Goal: Information Seeking & Learning: Learn about a topic

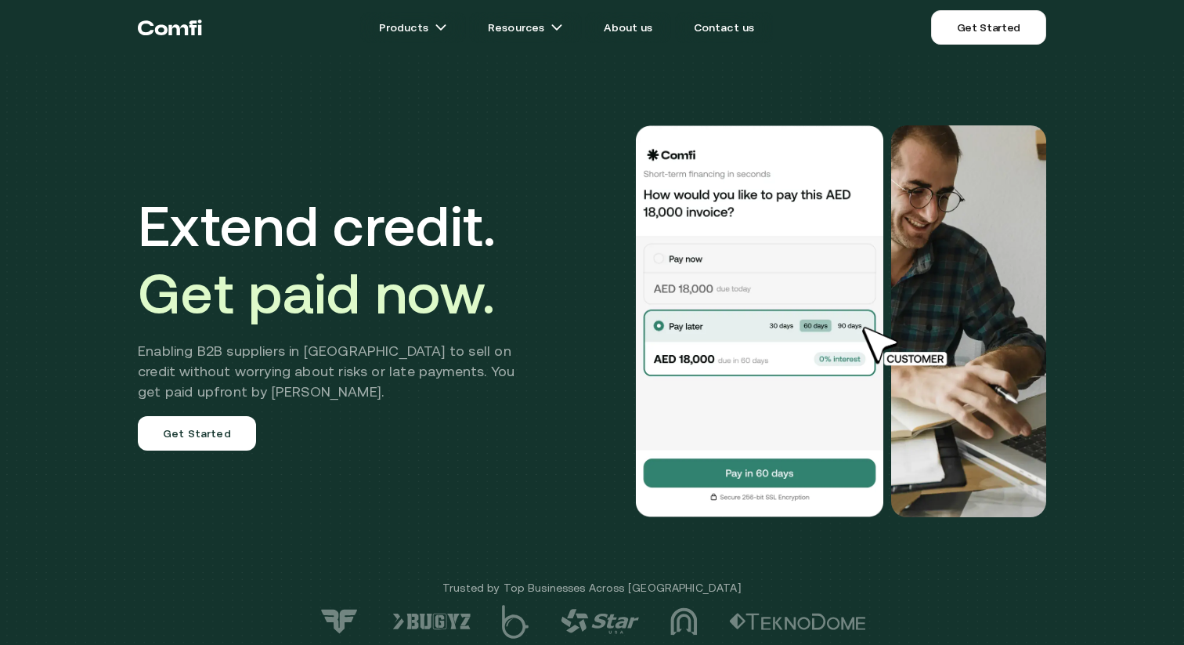
click at [506, 413] on div "Extend credit. Get paid now. Enabling B2B suppliers in [GEOGRAPHIC_DATA] to sel…" at bounding box center [338, 321] width 400 height 258
click at [147, 269] on span "Get paid now." at bounding box center [316, 293] width 357 height 64
click at [218, 446] on link "Get Started" at bounding box center [197, 433] width 118 height 34
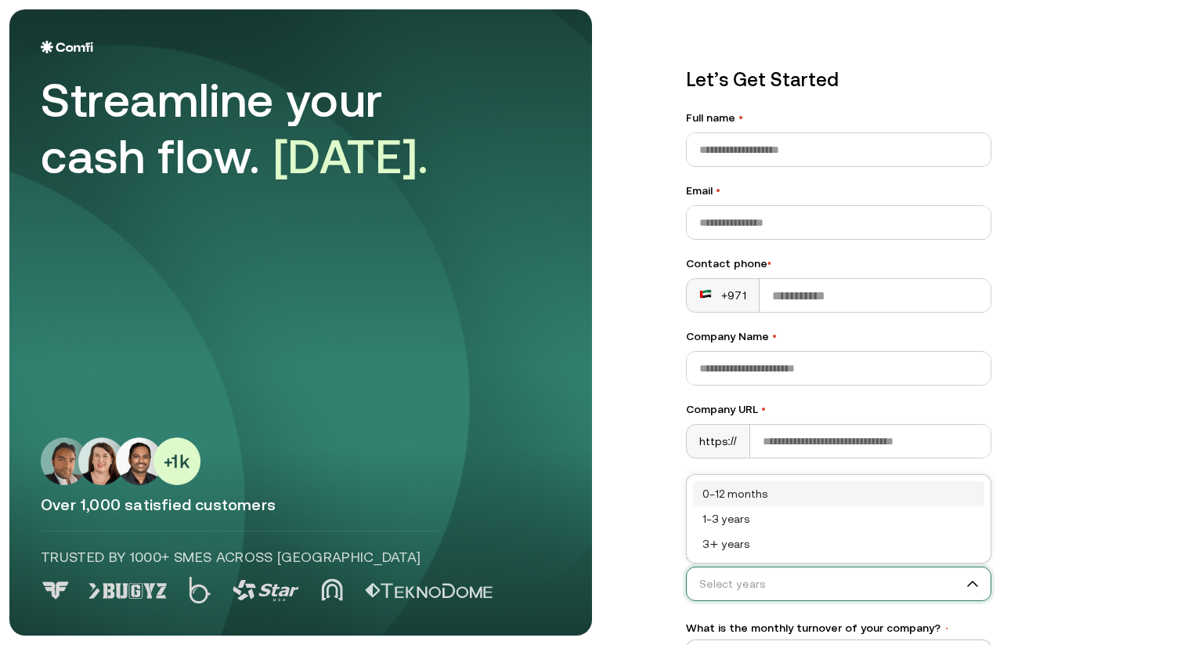
click at [830, 578] on input "How long has your business operated? •" at bounding box center [832, 583] width 290 height 23
click at [830, 532] on div "Let’s Get Started Full name • Email • Contact phone • +971 Company Name • Compa…" at bounding box center [915, 322] width 520 height 626
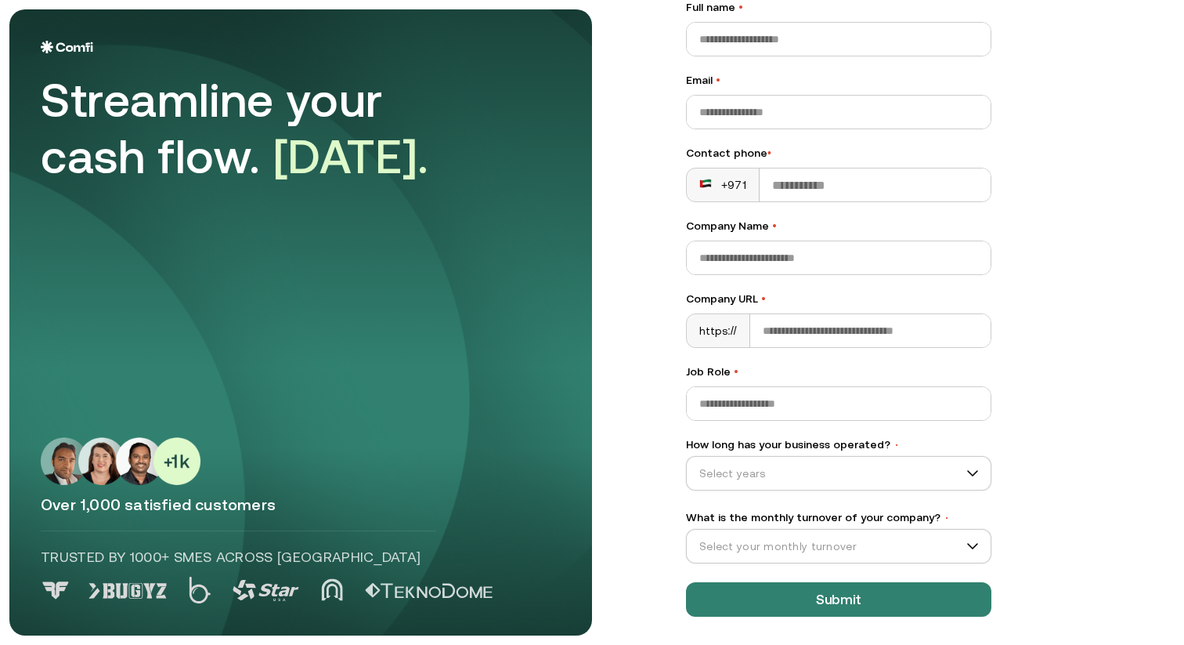
scroll to position [114, 0]
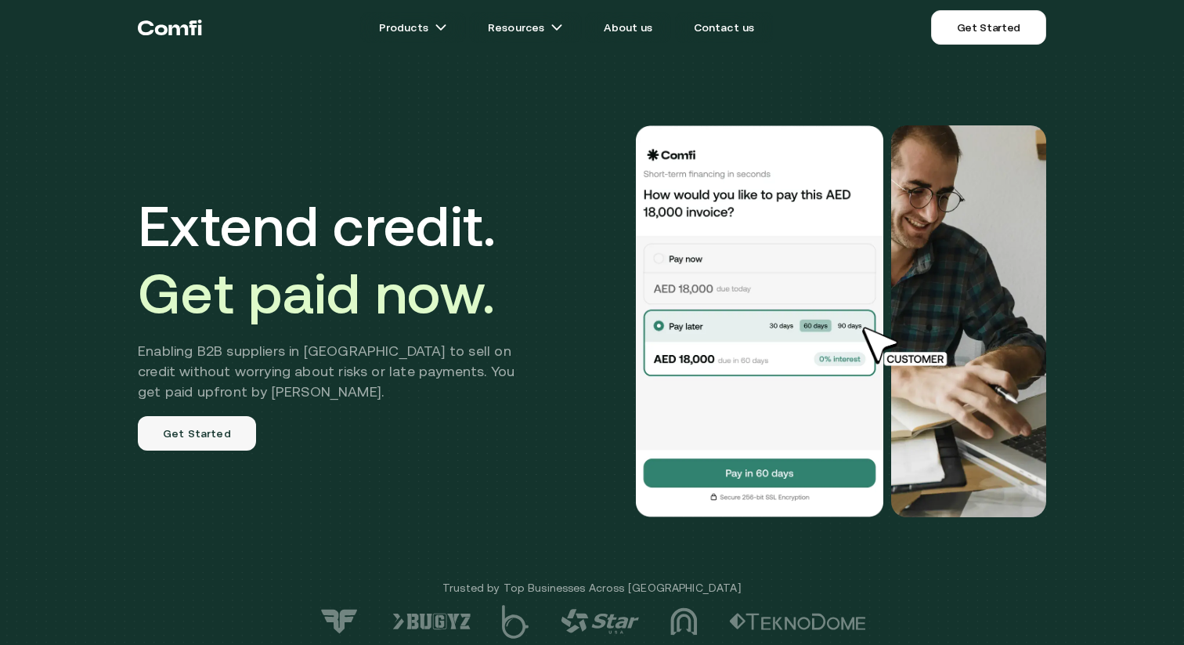
click at [194, 436] on link "Get Started" at bounding box center [197, 433] width 118 height 34
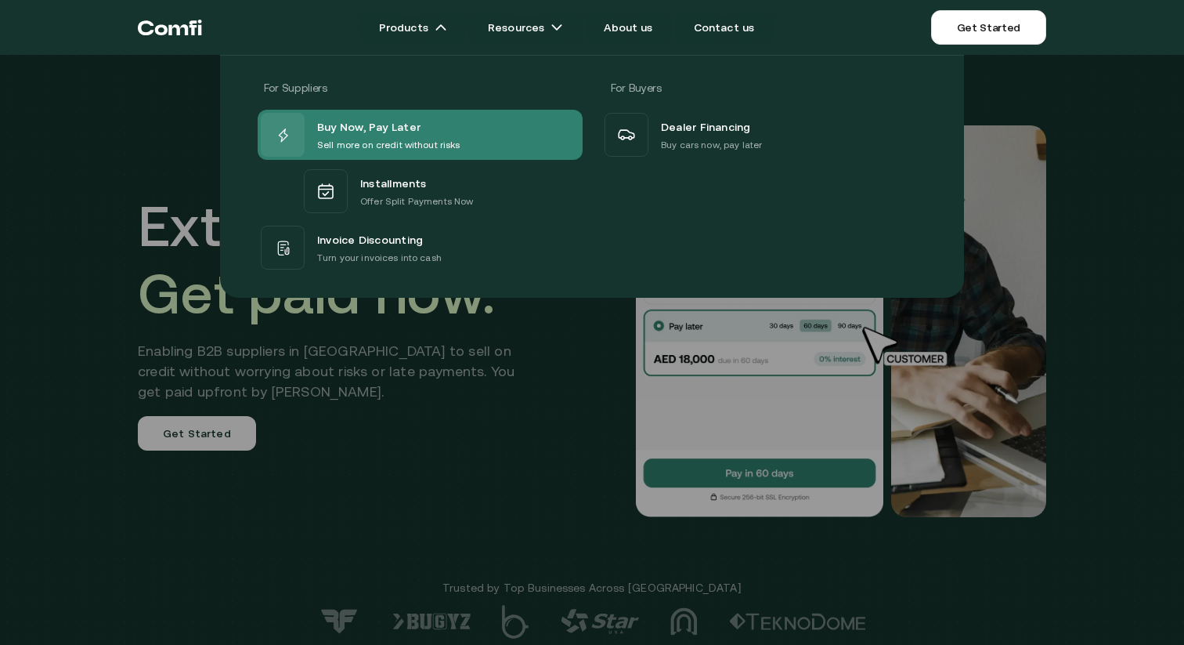
click at [395, 144] on p "Sell more on credit without risks" at bounding box center [388, 145] width 143 height 16
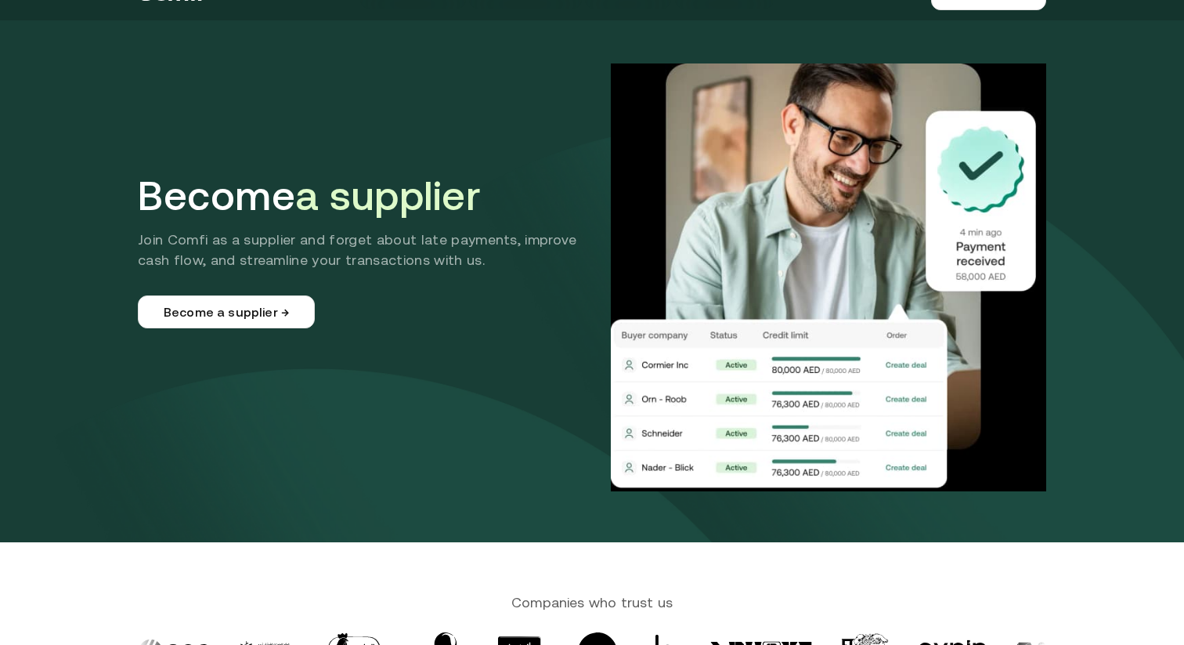
scroll to position [35, 0]
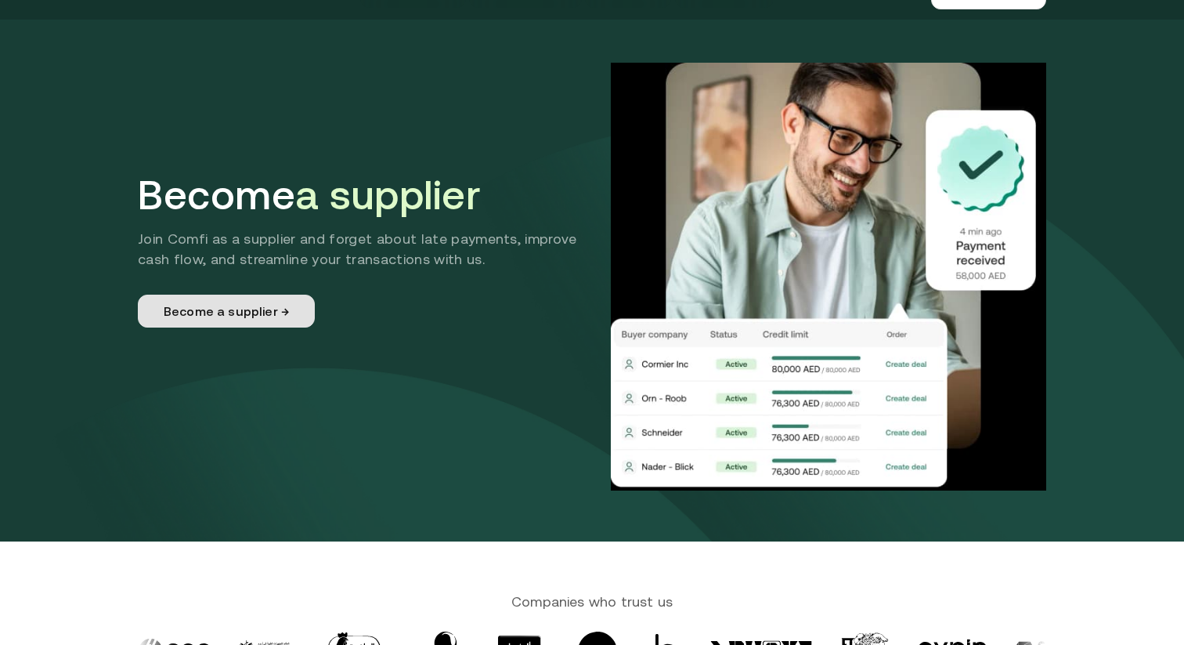
click at [257, 312] on link "Become a supplier →" at bounding box center [226, 310] width 177 height 33
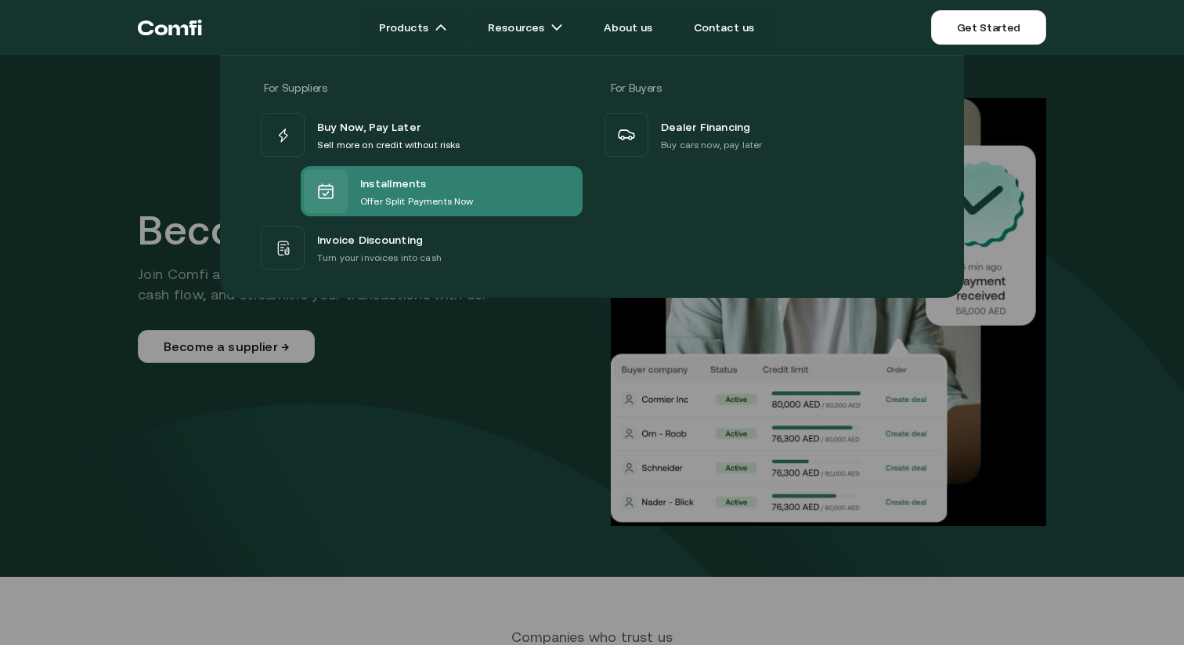
click at [389, 179] on span "Installments" at bounding box center [393, 183] width 67 height 20
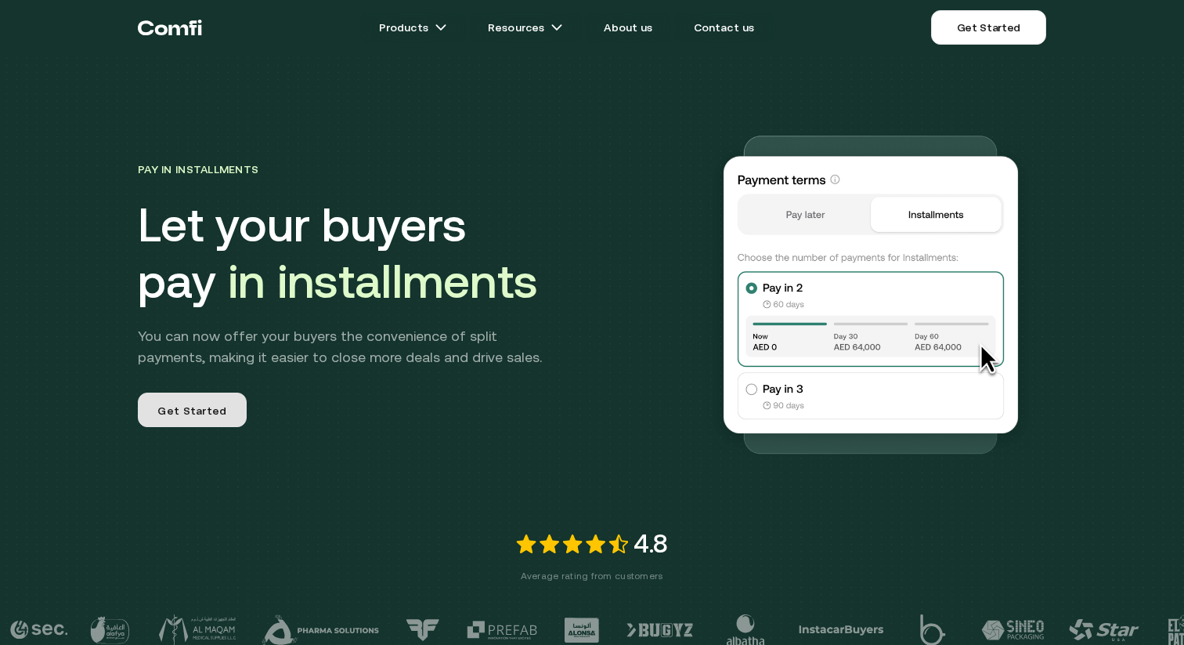
click at [224, 412] on link "Get Started" at bounding box center [192, 409] width 109 height 34
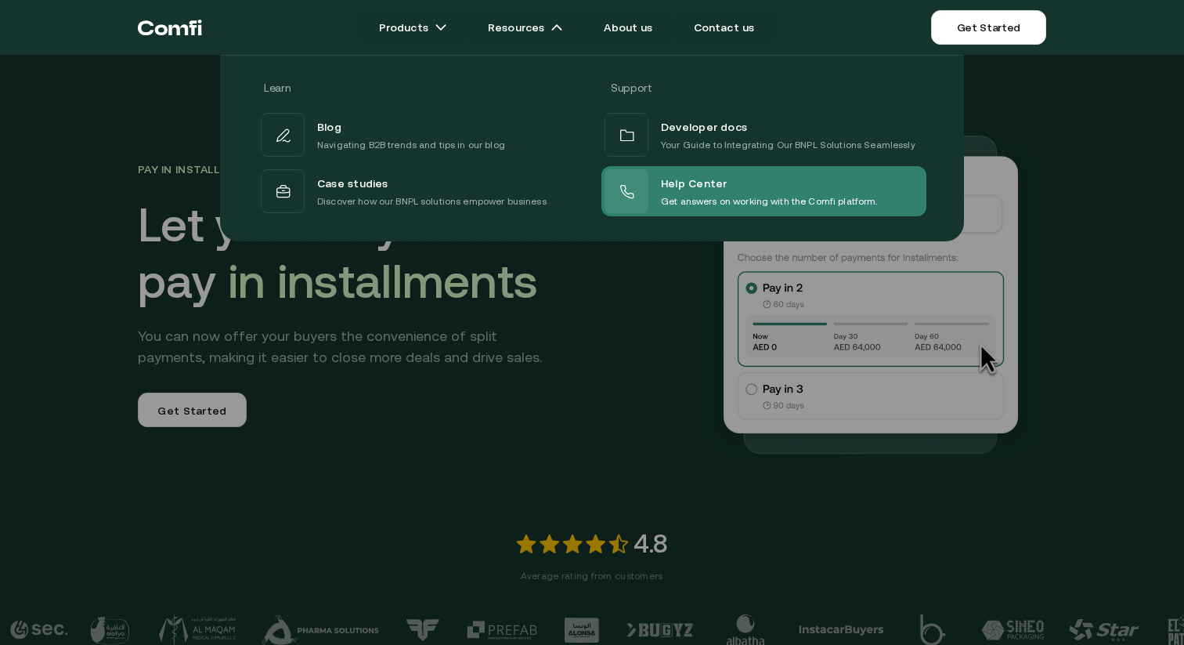
click at [644, 198] on div at bounding box center [627, 191] width 44 height 44
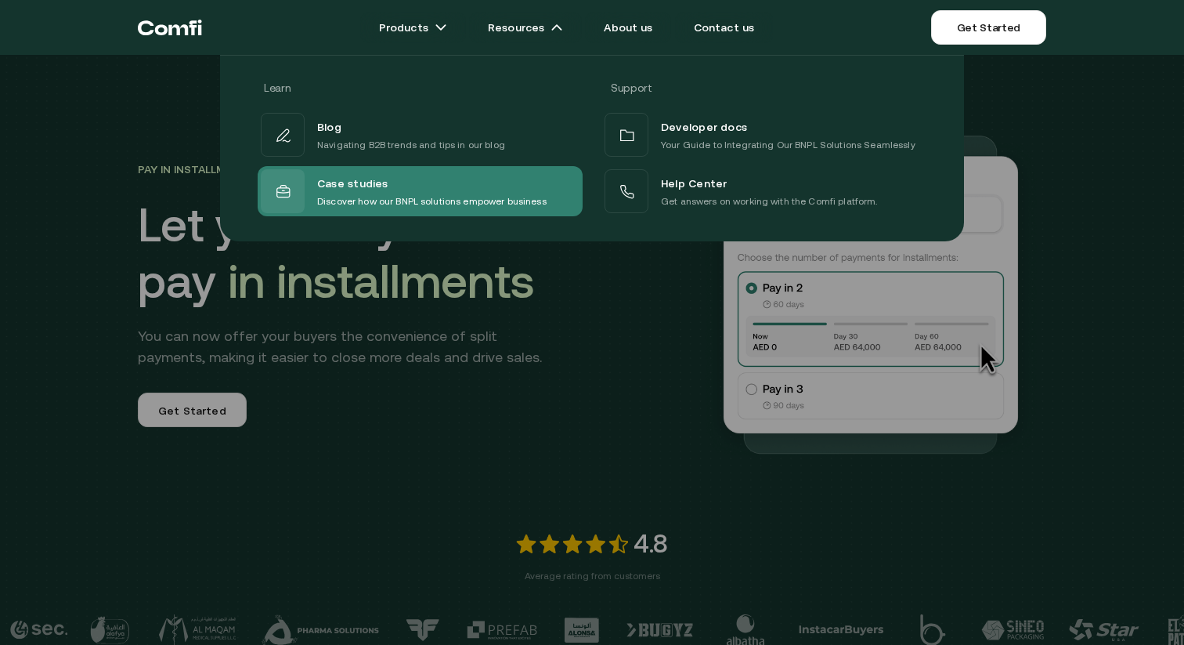
click at [413, 177] on div "Case studies" at bounding box center [431, 183] width 229 height 20
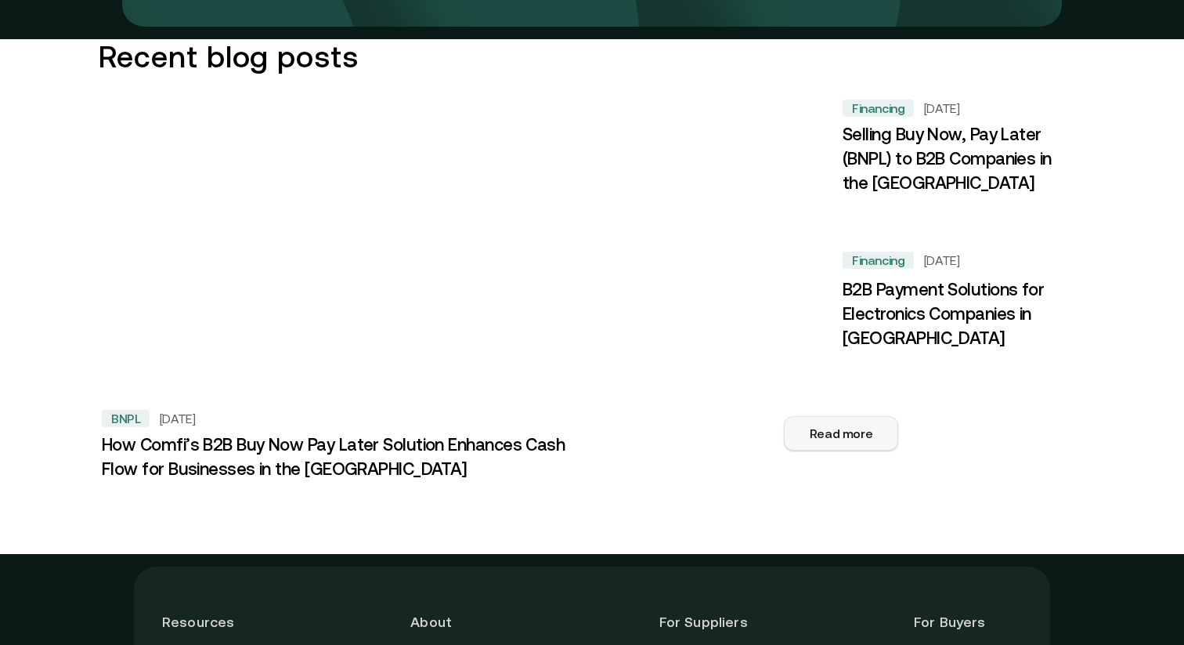
scroll to position [1658, 0]
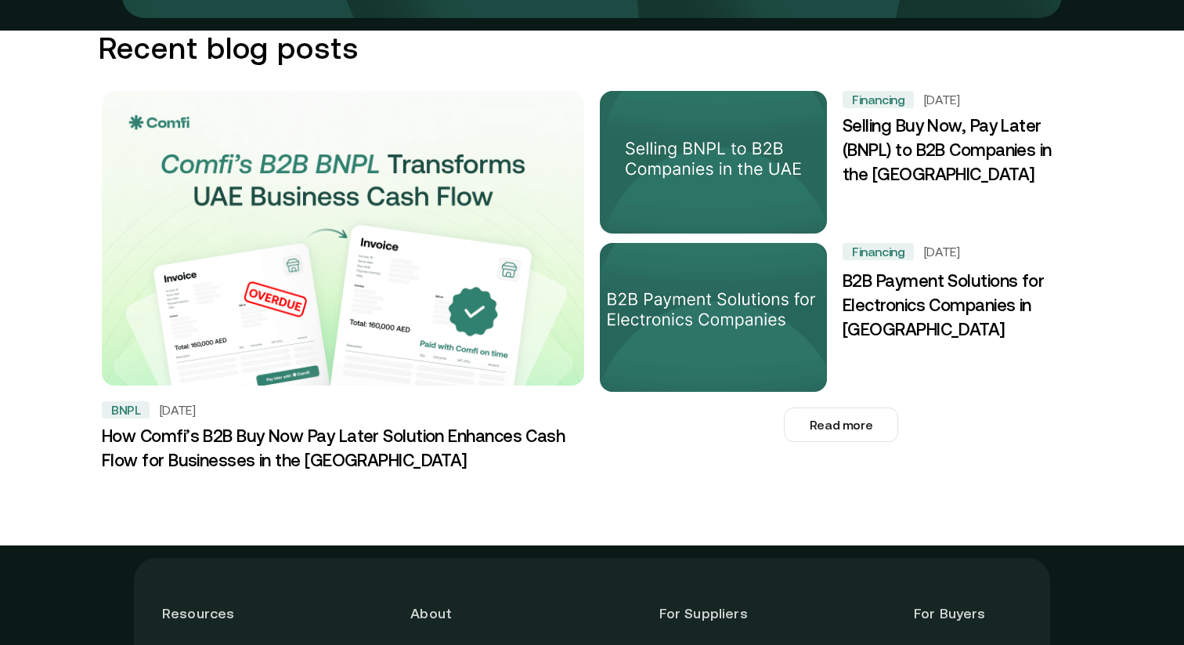
click at [819, 272] on img at bounding box center [713, 317] width 239 height 157
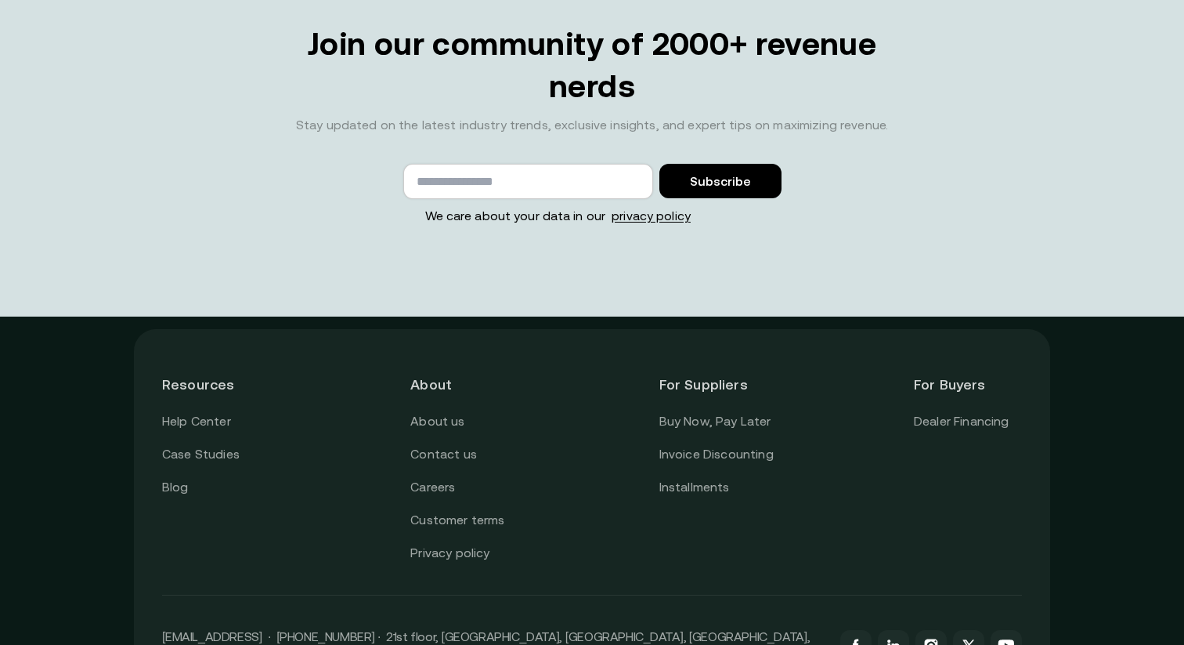
scroll to position [5148, 0]
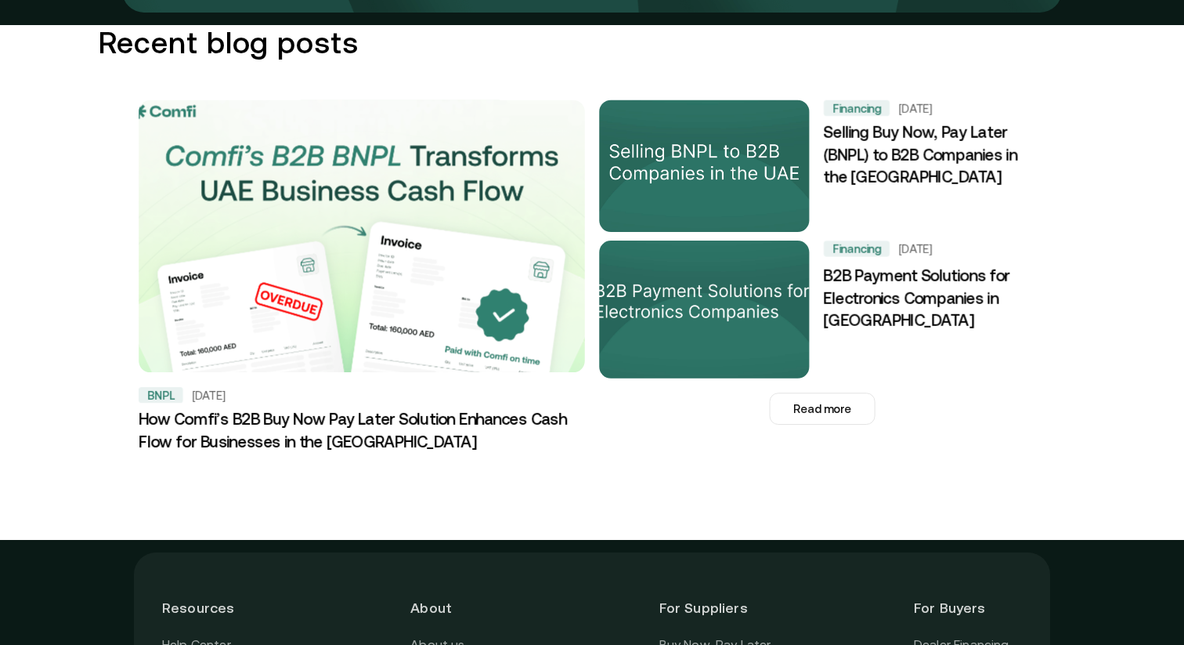
scroll to position [1658, 0]
